Goal: Task Accomplishment & Management: Complete application form

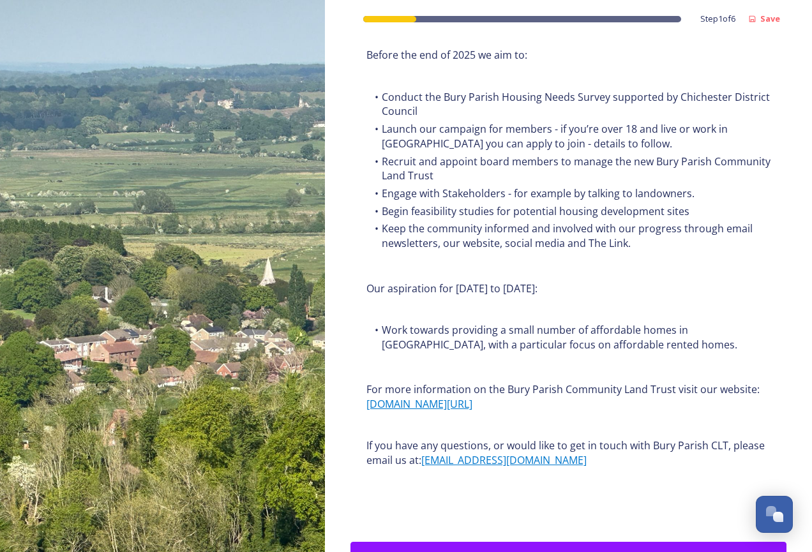
scroll to position [1484, 0]
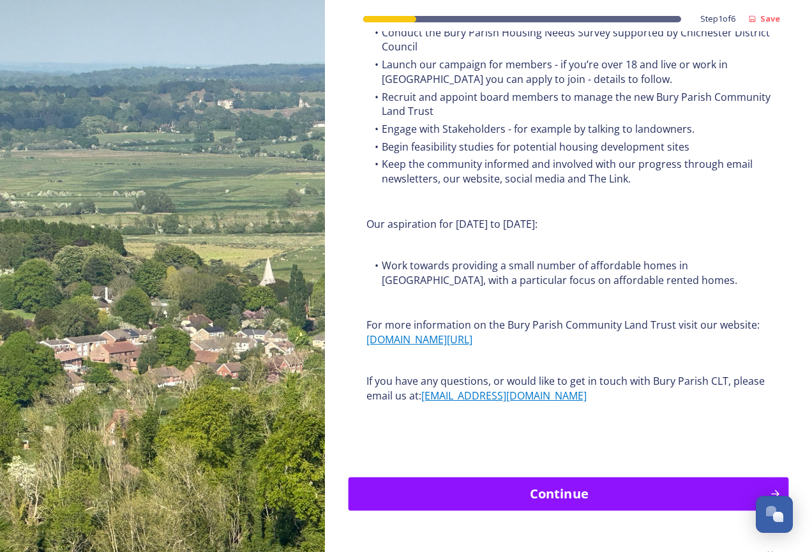
click at [595, 484] on div "Continue" at bounding box center [558, 493] width 407 height 19
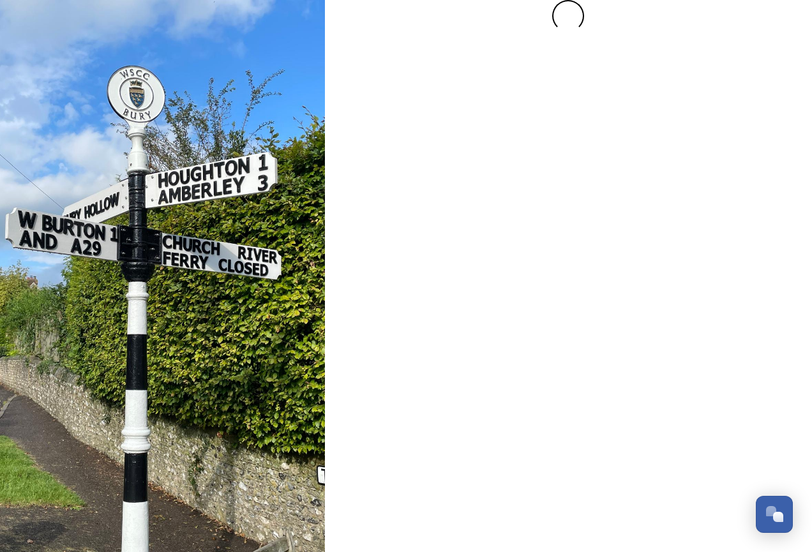
scroll to position [0, 0]
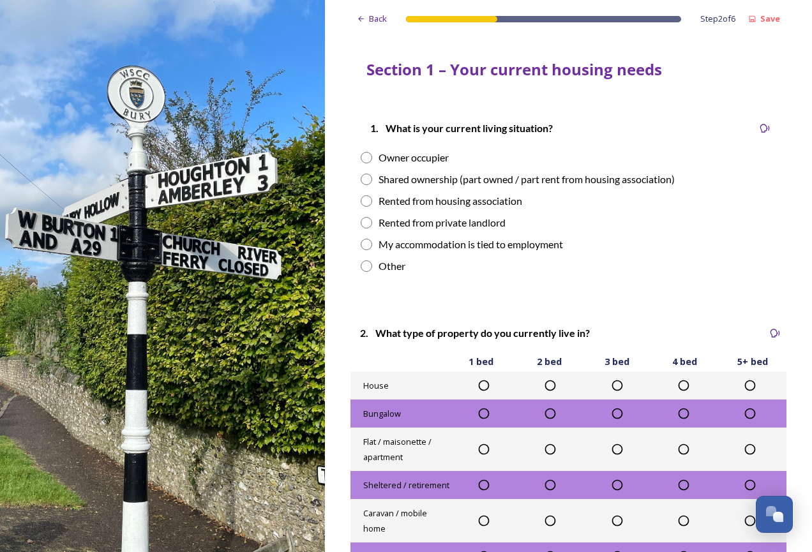
click at [365, 156] on input "radio" at bounding box center [366, 157] width 11 height 11
radio input "true"
click at [745, 389] on icon at bounding box center [750, 385] width 11 height 11
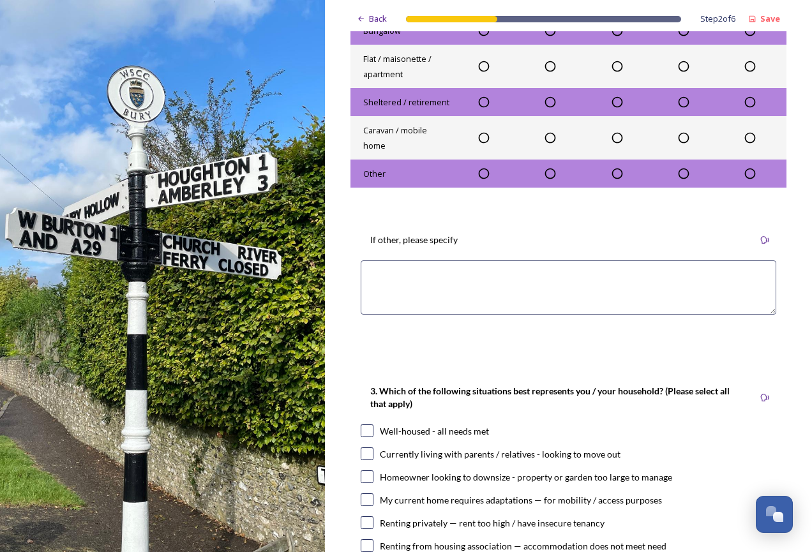
scroll to position [447, 0]
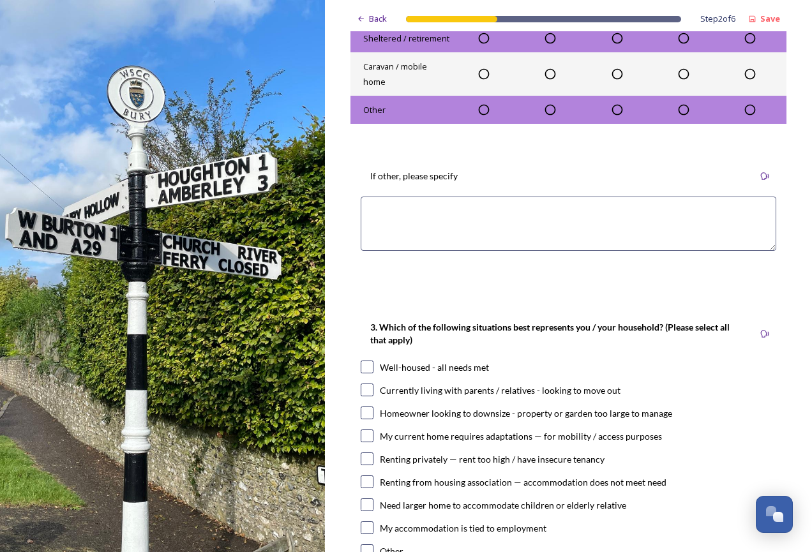
click at [367, 369] on input "checkbox" at bounding box center [367, 367] width 13 height 13
checkbox input "true"
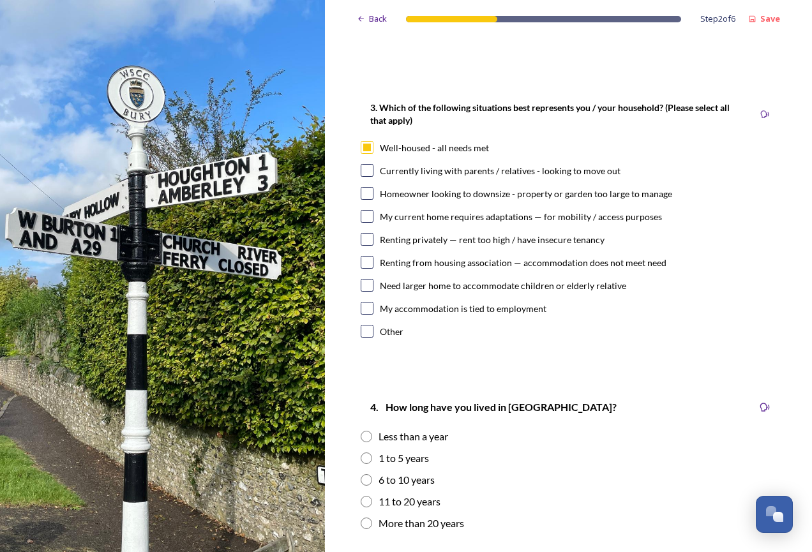
scroll to position [702, 0]
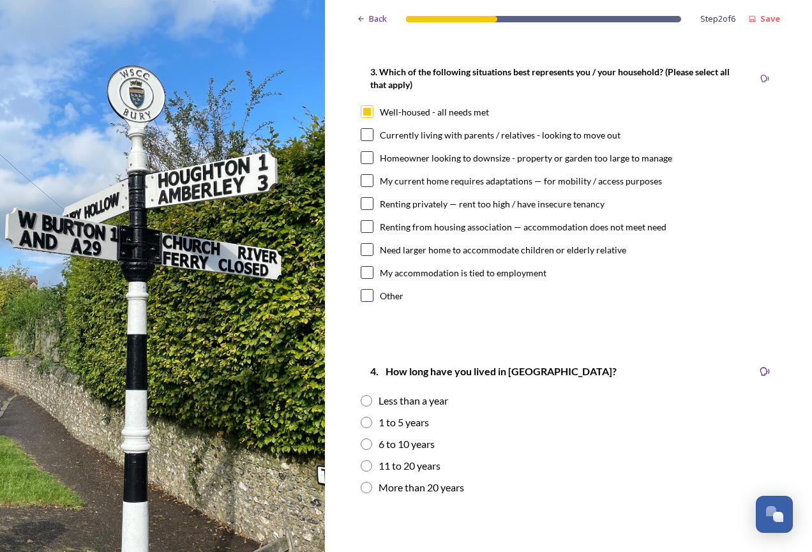
click at [368, 486] on input "radio" at bounding box center [366, 487] width 11 height 11
radio input "true"
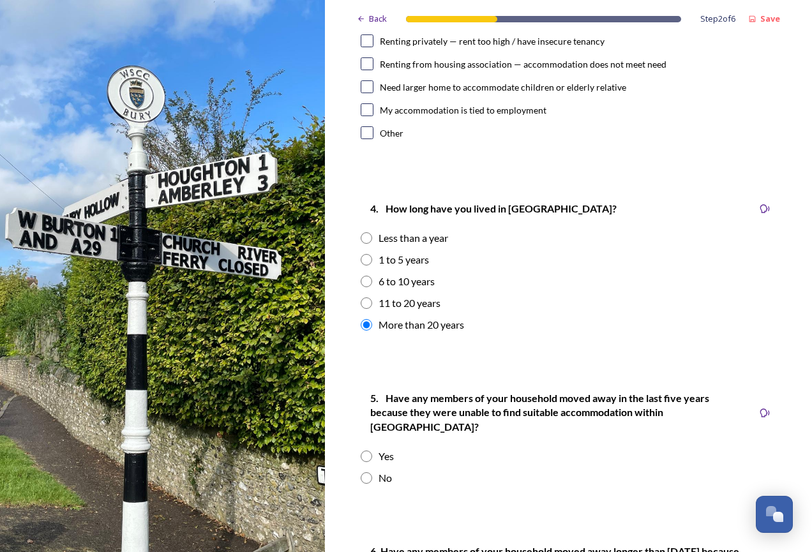
scroll to position [893, 0]
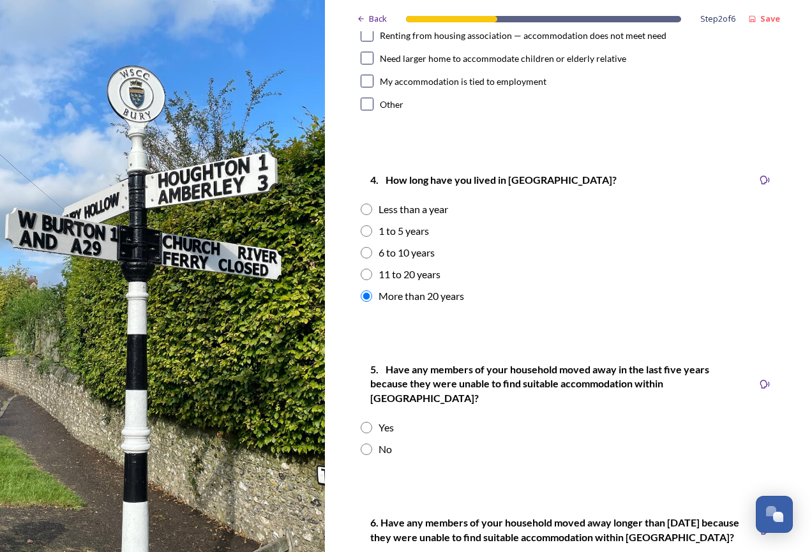
click at [368, 444] on input "radio" at bounding box center [366, 449] width 11 height 11
radio input "true"
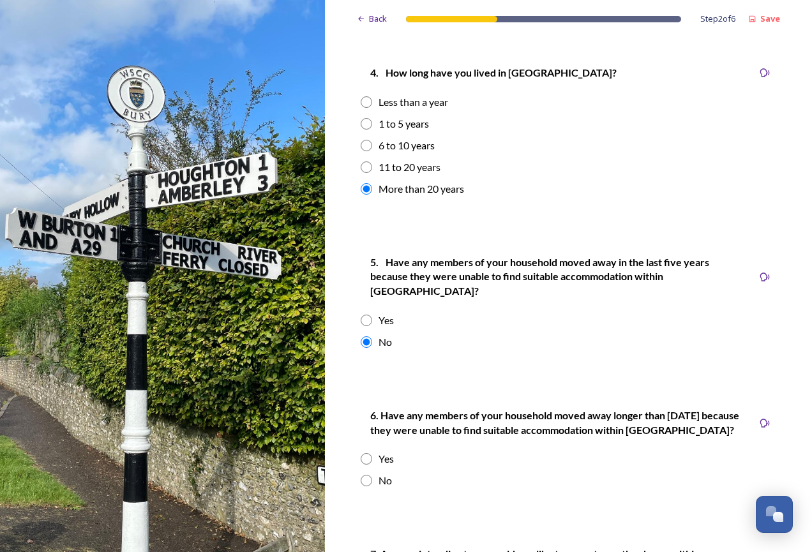
scroll to position [1085, 0]
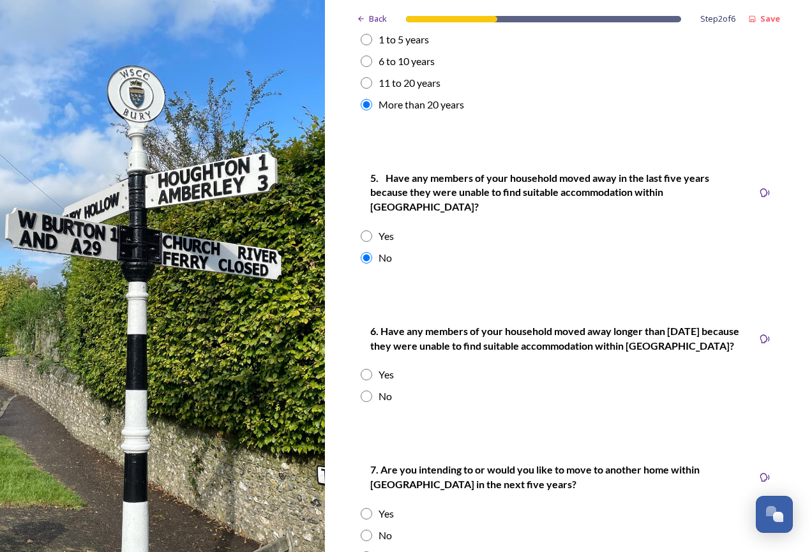
click at [365, 391] on input "radio" at bounding box center [366, 396] width 11 height 11
radio input "true"
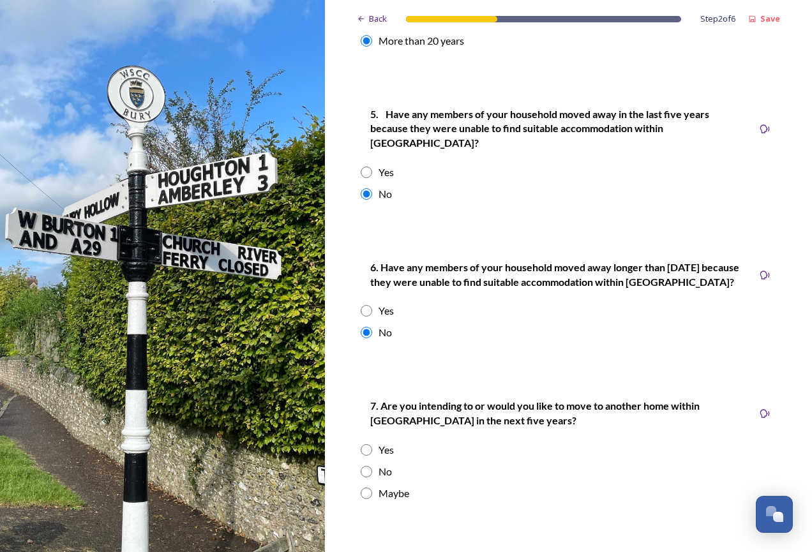
drag, startPoint x: 365, startPoint y: 457, endPoint x: 372, endPoint y: 450, distance: 9.9
click at [365, 466] on input "radio" at bounding box center [366, 471] width 11 height 11
radio input "true"
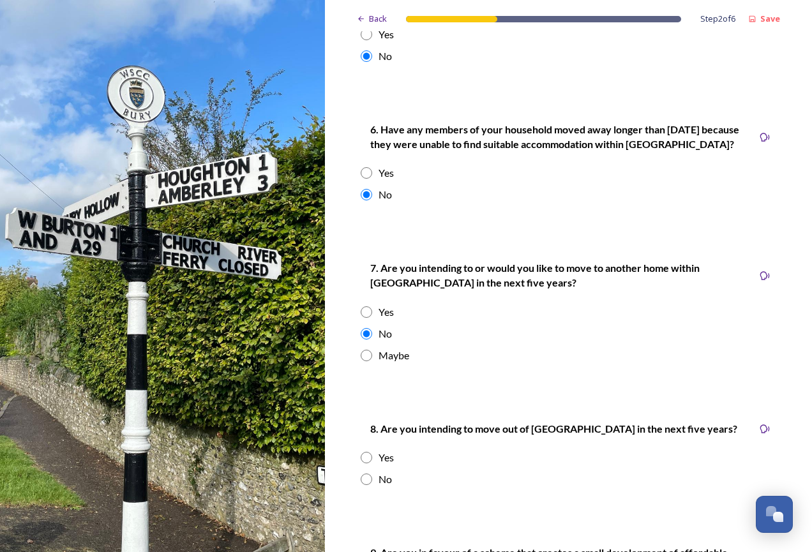
scroll to position [1404, 0]
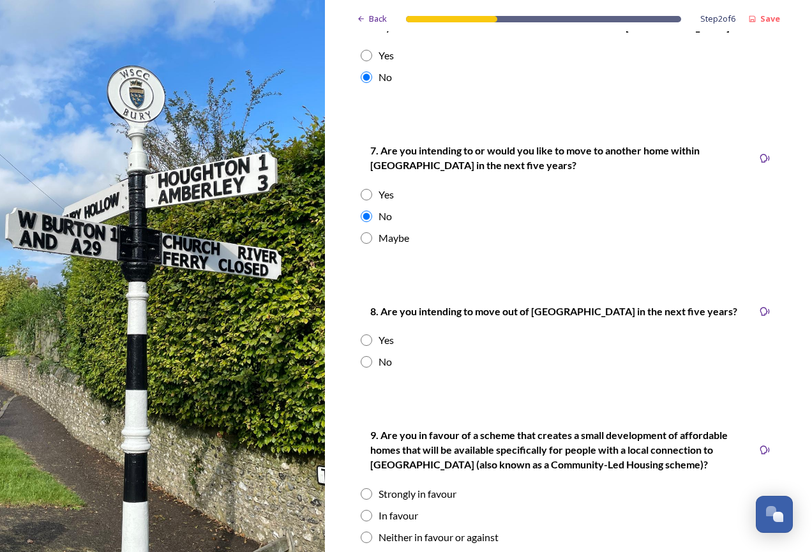
click at [370, 356] on input "radio" at bounding box center [366, 361] width 11 height 11
radio input "true"
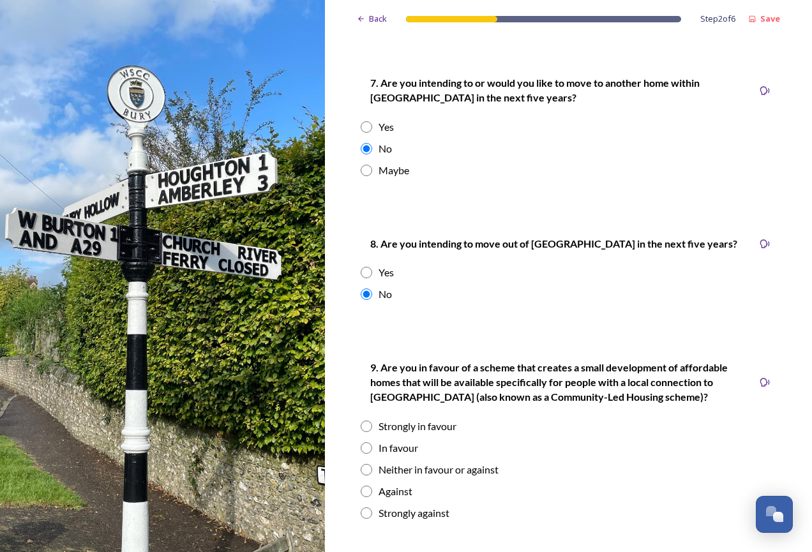
scroll to position [1532, 0]
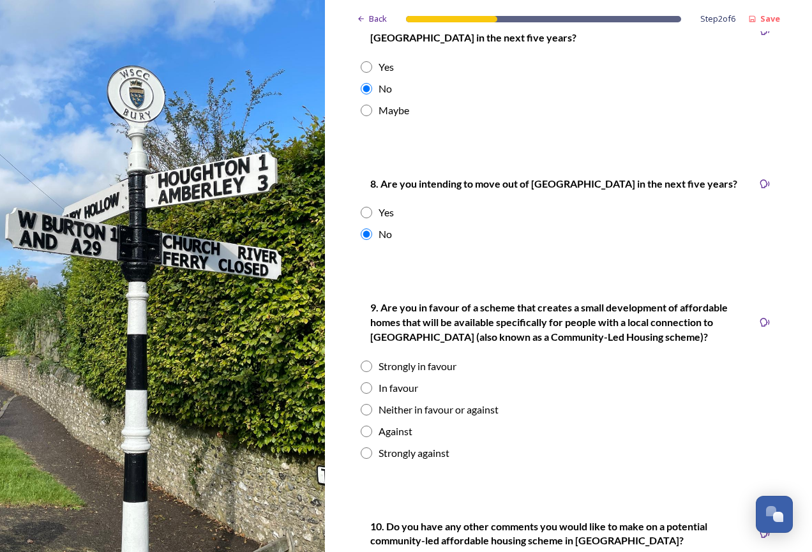
click at [364, 382] on input "radio" at bounding box center [366, 387] width 11 height 11
radio input "true"
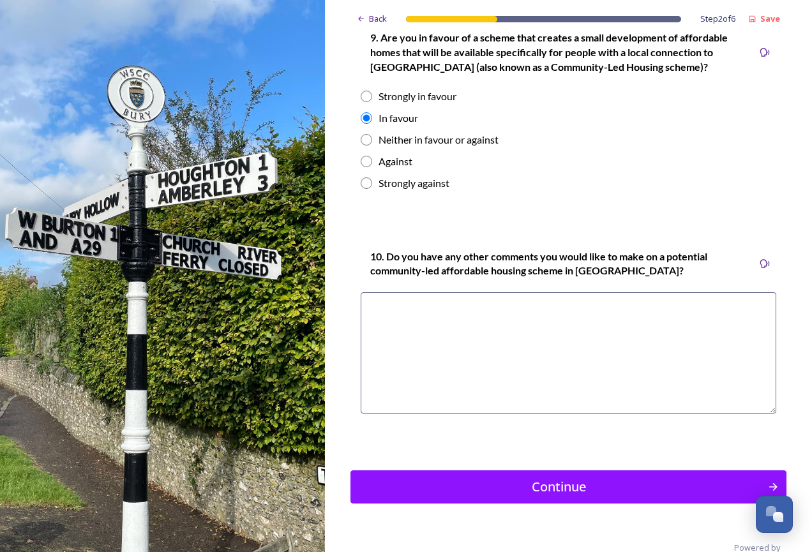
scroll to position [1812, 0]
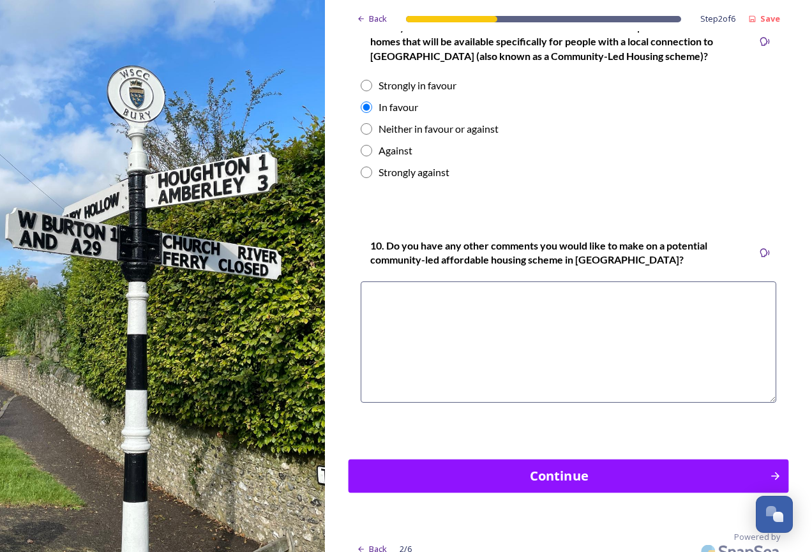
click at [592, 467] on div "Continue" at bounding box center [558, 476] width 407 height 19
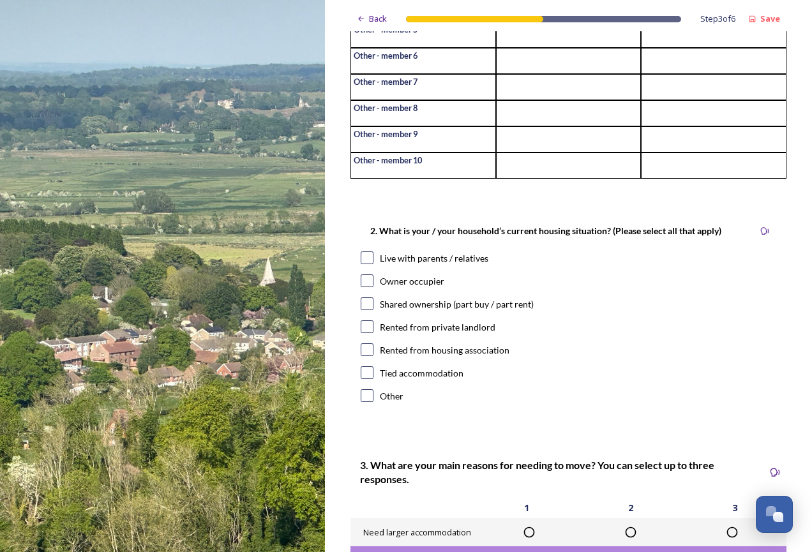
scroll to position [255, 0]
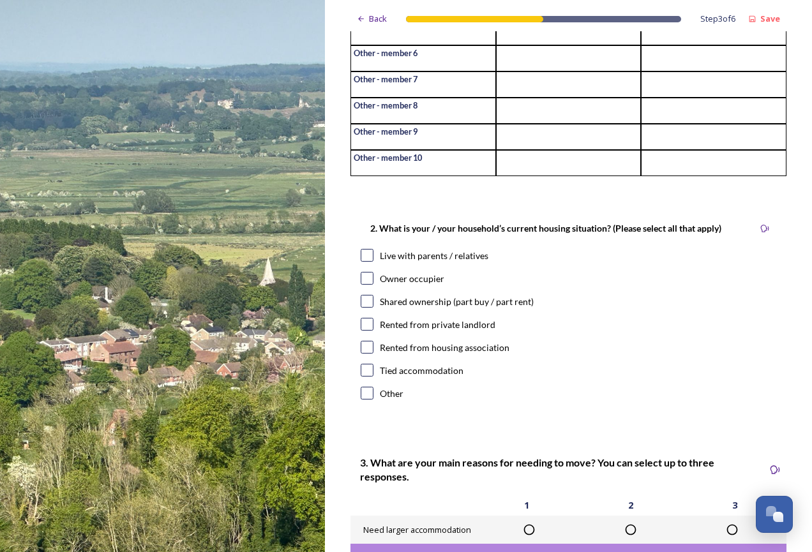
click at [369, 285] on input "checkbox" at bounding box center [367, 278] width 13 height 13
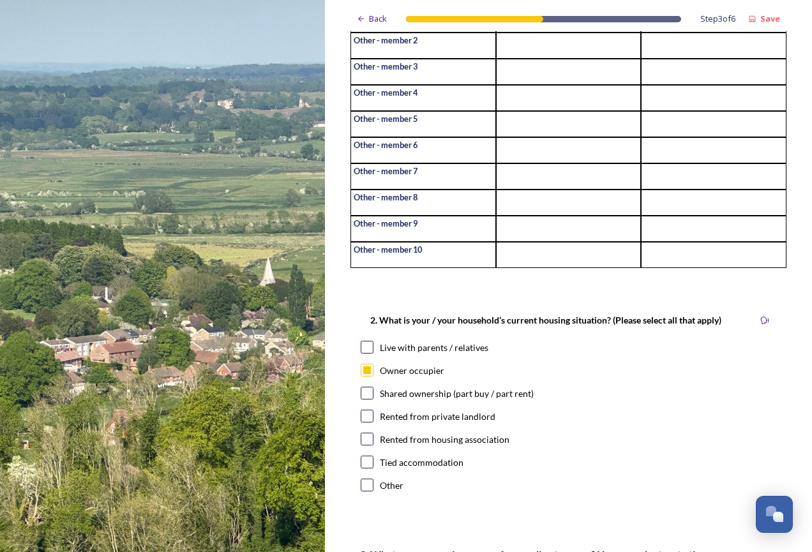
scroll to position [191, 0]
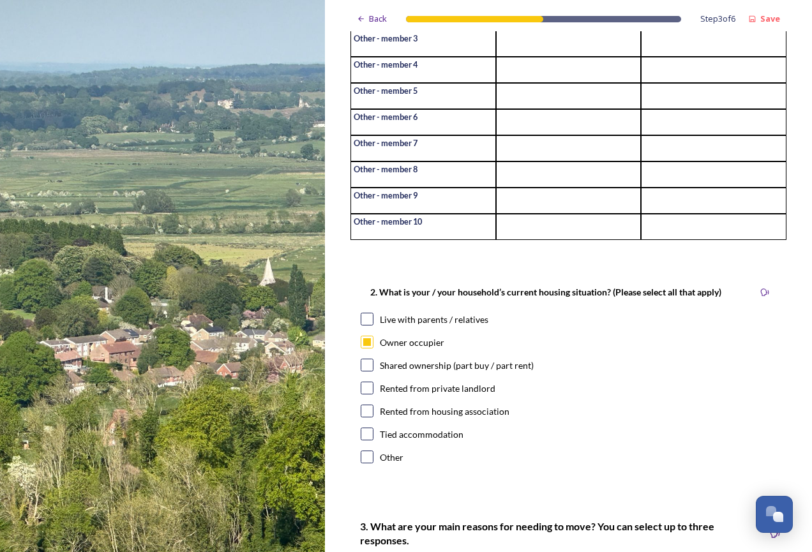
click at [366, 348] on input "checkbox" at bounding box center [367, 342] width 13 height 13
checkbox input "false"
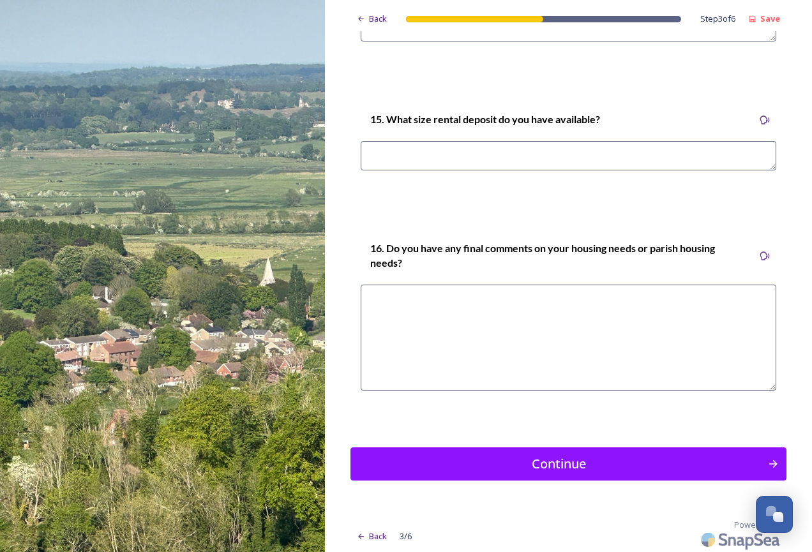
scroll to position [3796, 0]
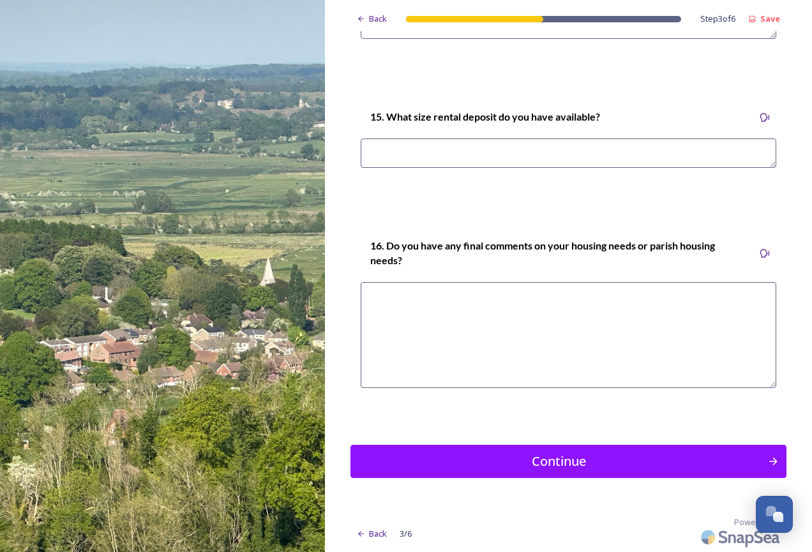
click at [581, 459] on div "Continue" at bounding box center [558, 461] width 403 height 19
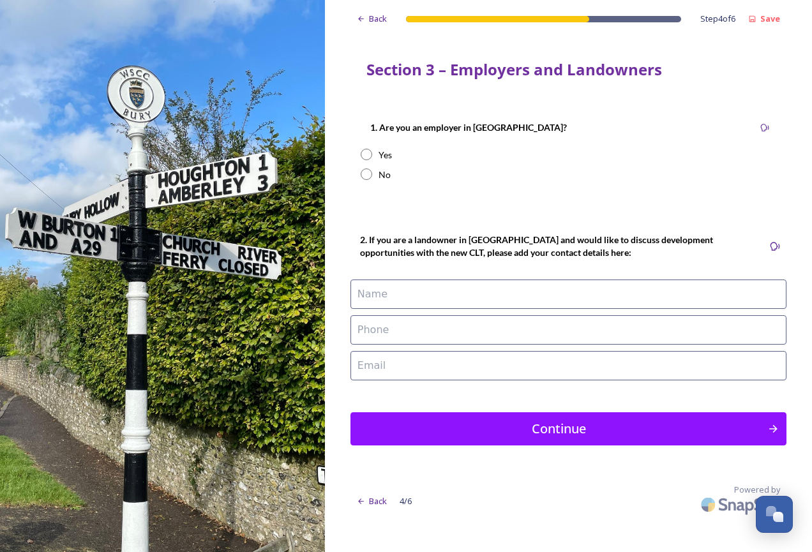
click at [365, 155] on input "radio" at bounding box center [366, 154] width 11 height 11
radio input "true"
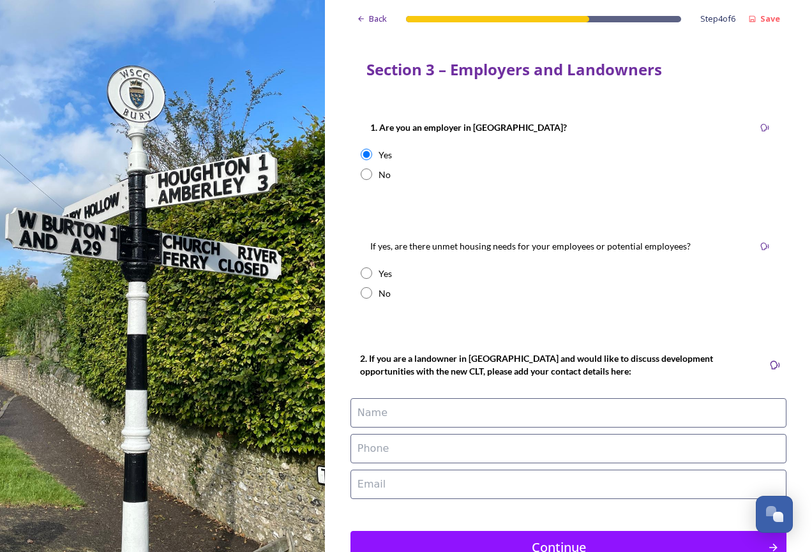
click at [366, 294] on input "radio" at bounding box center [366, 292] width 11 height 11
radio input "true"
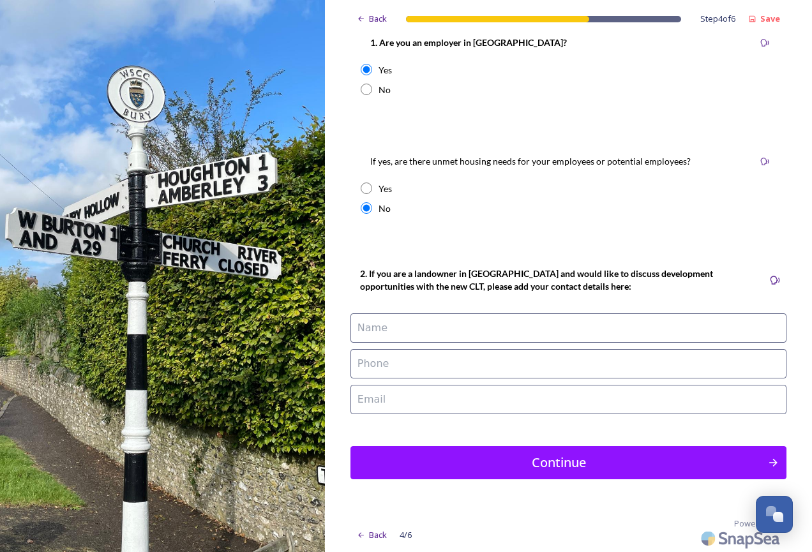
scroll to position [86, 0]
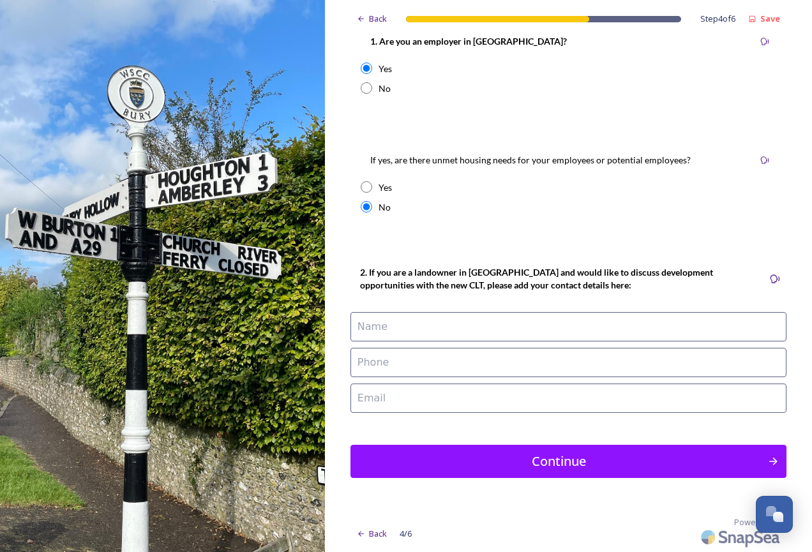
click at [586, 460] on div "Continue" at bounding box center [558, 461] width 403 height 19
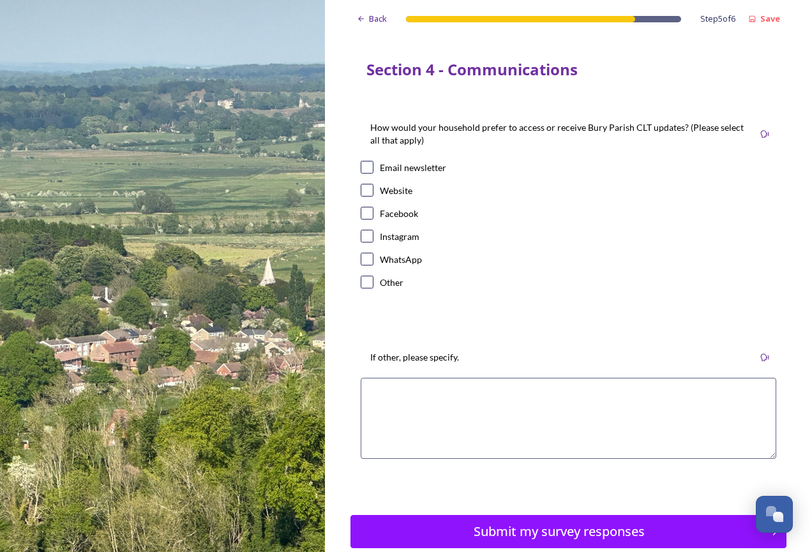
click at [367, 168] on input "checkbox" at bounding box center [367, 167] width 13 height 13
checkbox input "true"
click at [542, 528] on div "Submit my survey responses" at bounding box center [558, 531] width 407 height 19
